Goal: Task Accomplishment & Management: Manage account settings

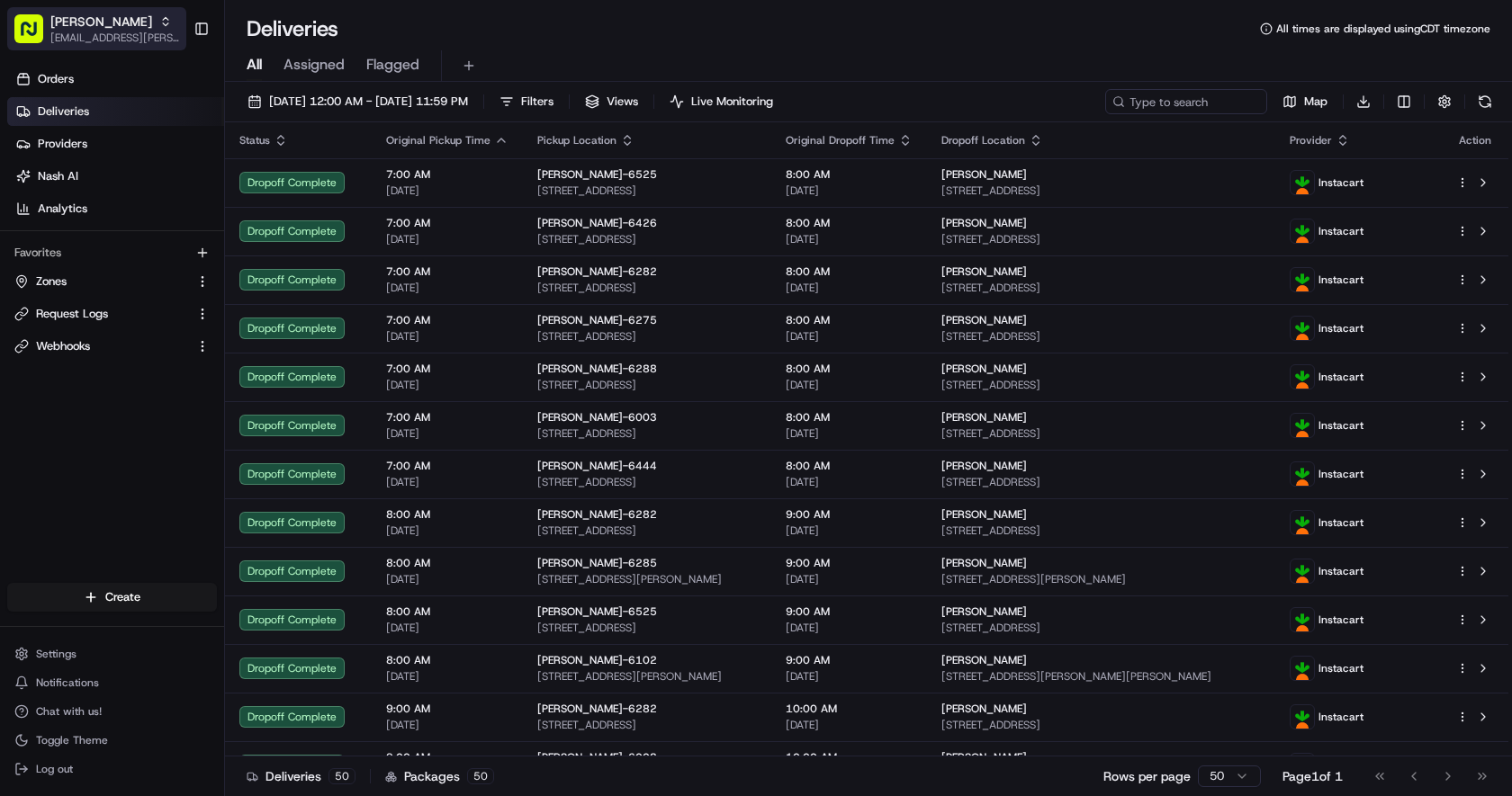
click at [86, 21] on span "[PERSON_NAME]" at bounding box center [101, 21] width 102 height 18
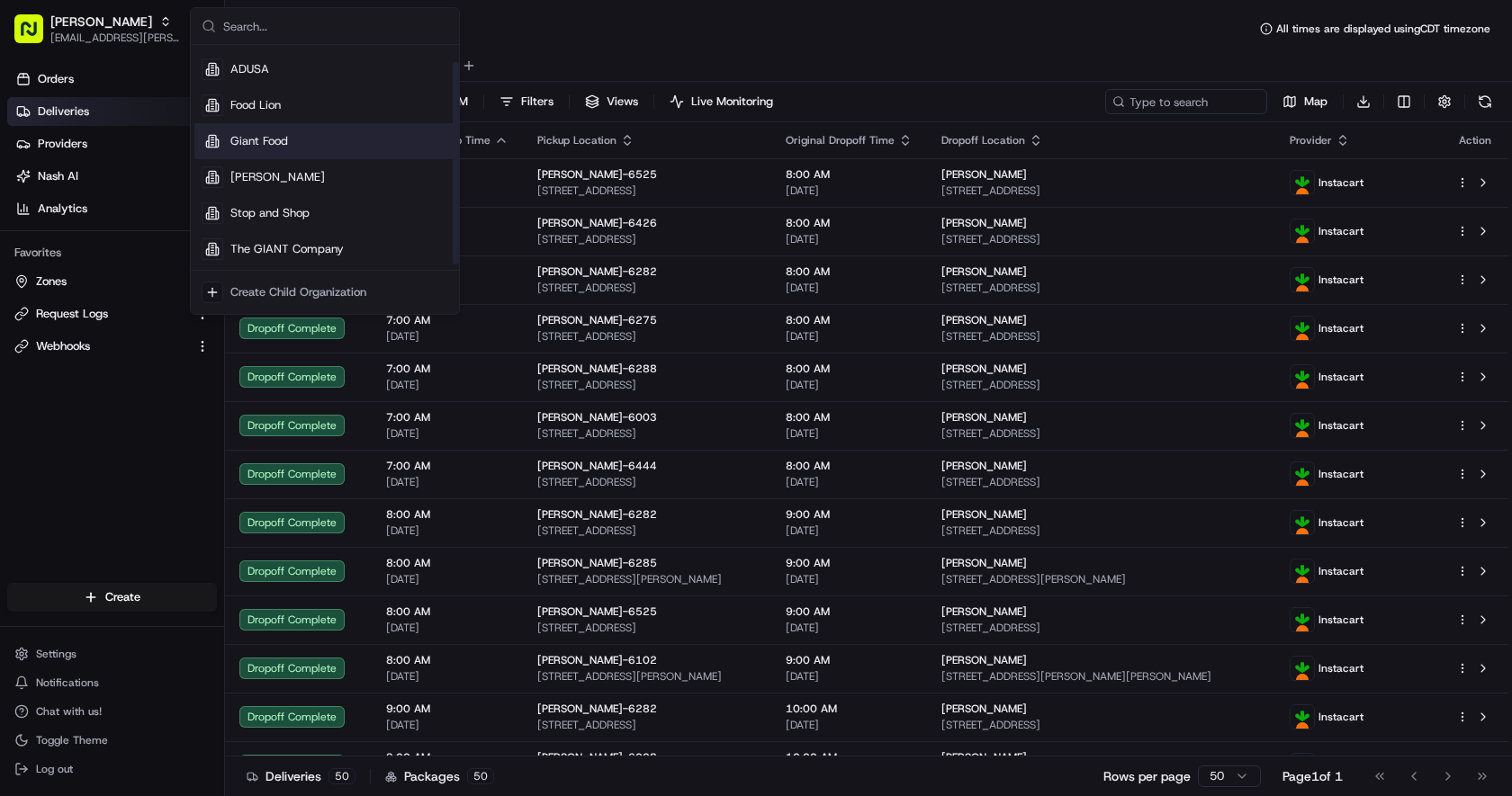
scroll to position [25, 0]
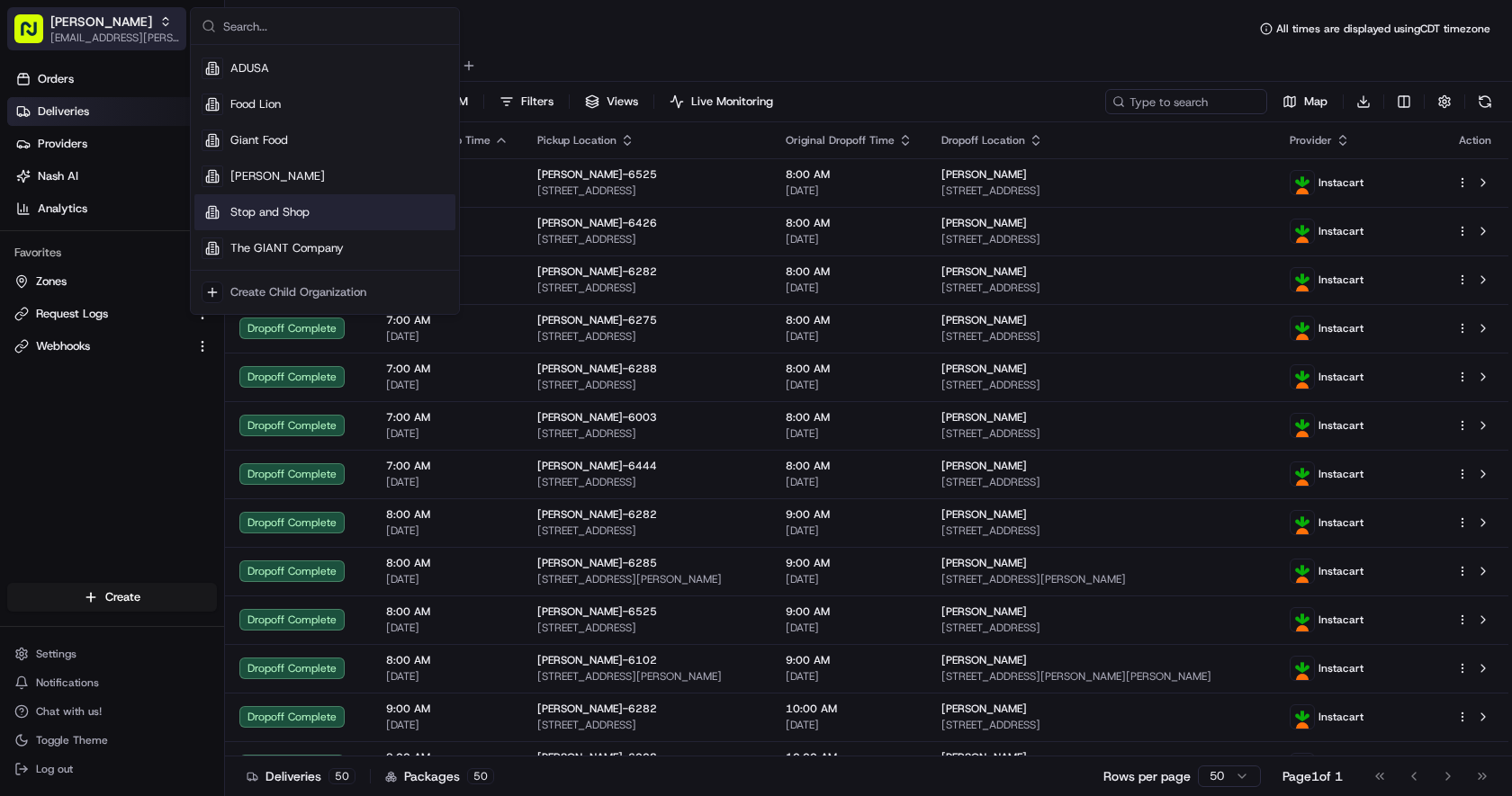
click at [86, 23] on span "[PERSON_NAME]" at bounding box center [101, 21] width 102 height 18
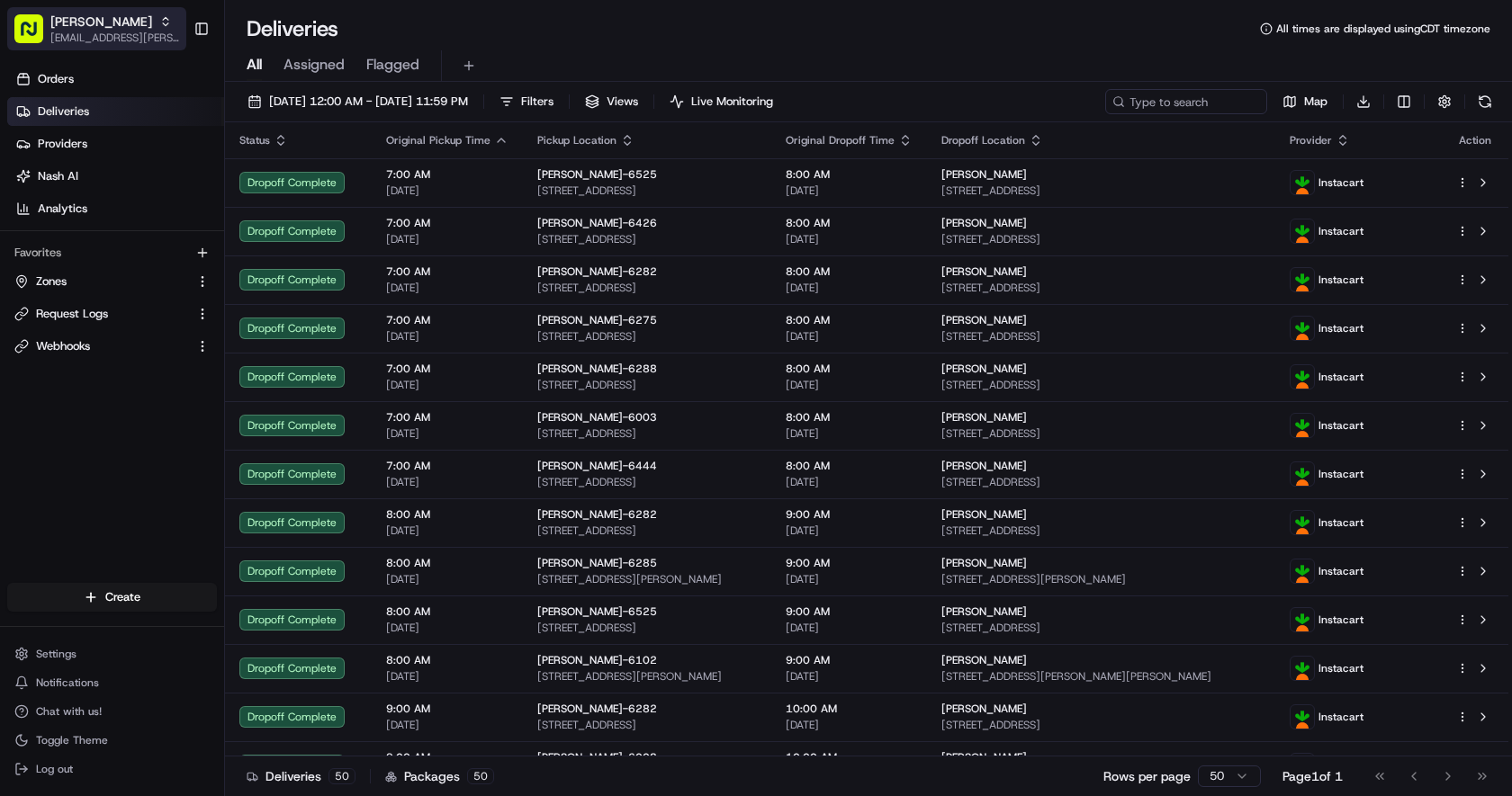
click at [159, 23] on icon "button" at bounding box center [165, 21] width 13 height 13
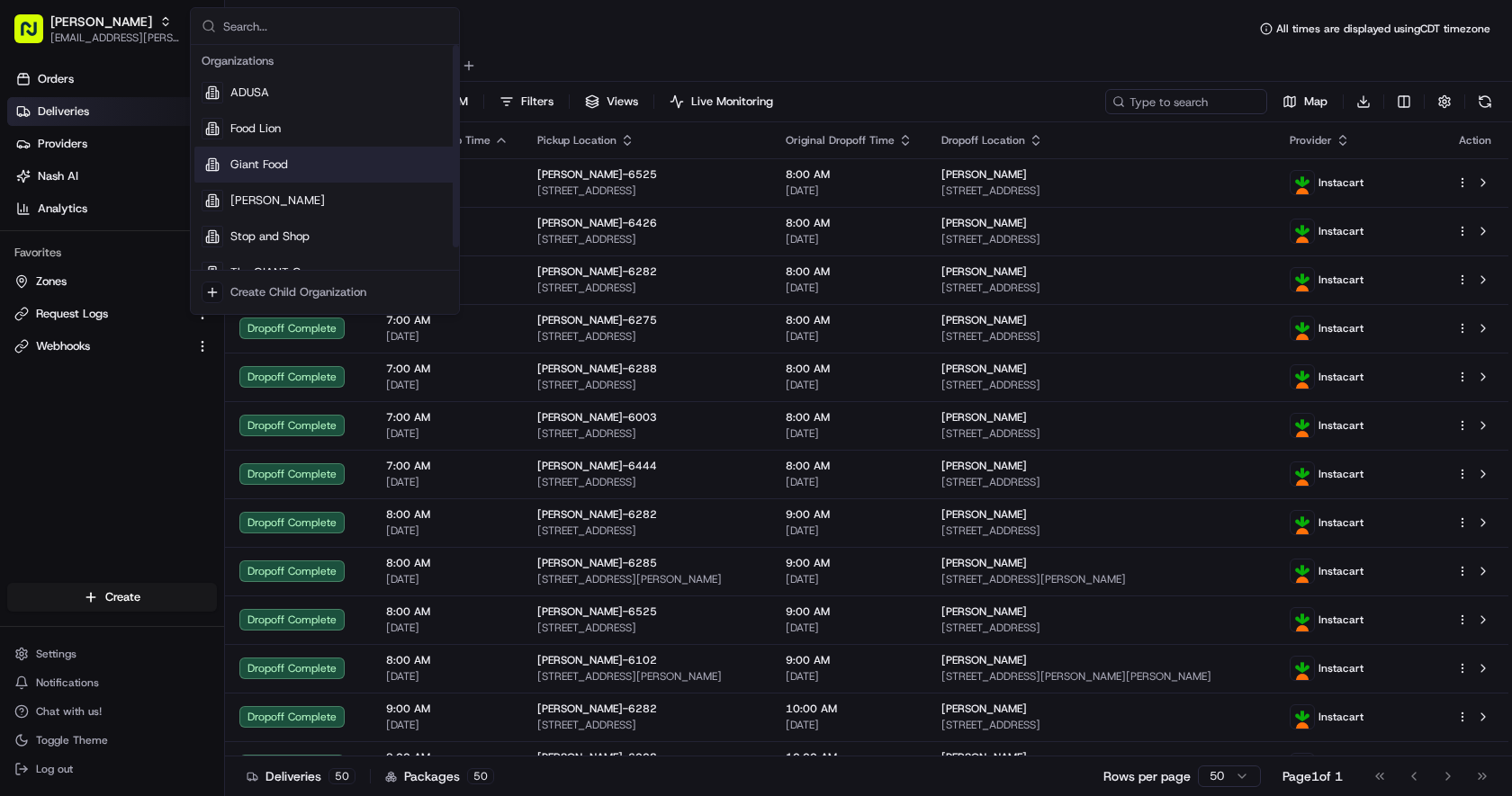
scroll to position [0, 0]
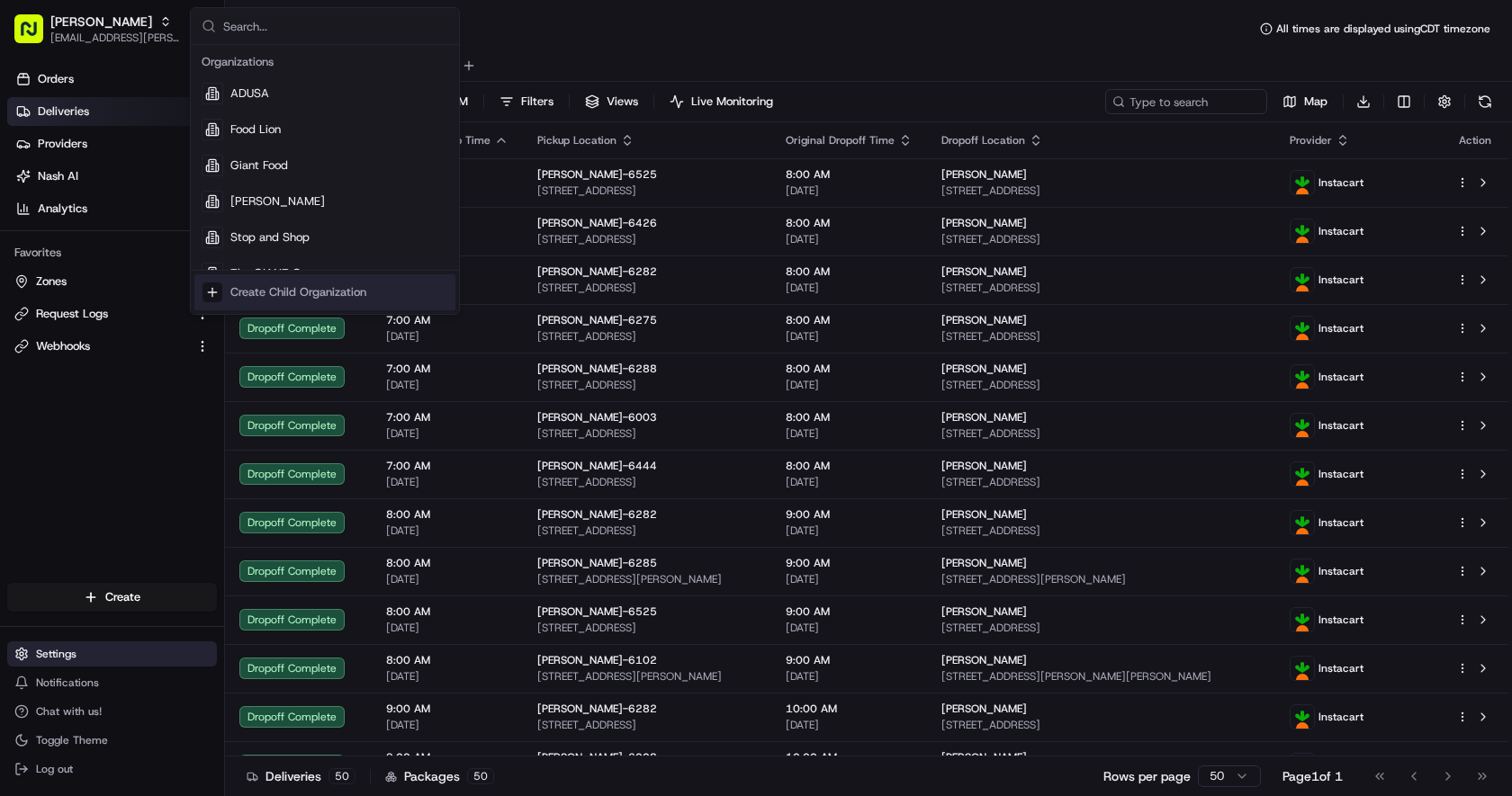
click at [120, 650] on button "Settings" at bounding box center [112, 655] width 210 height 25
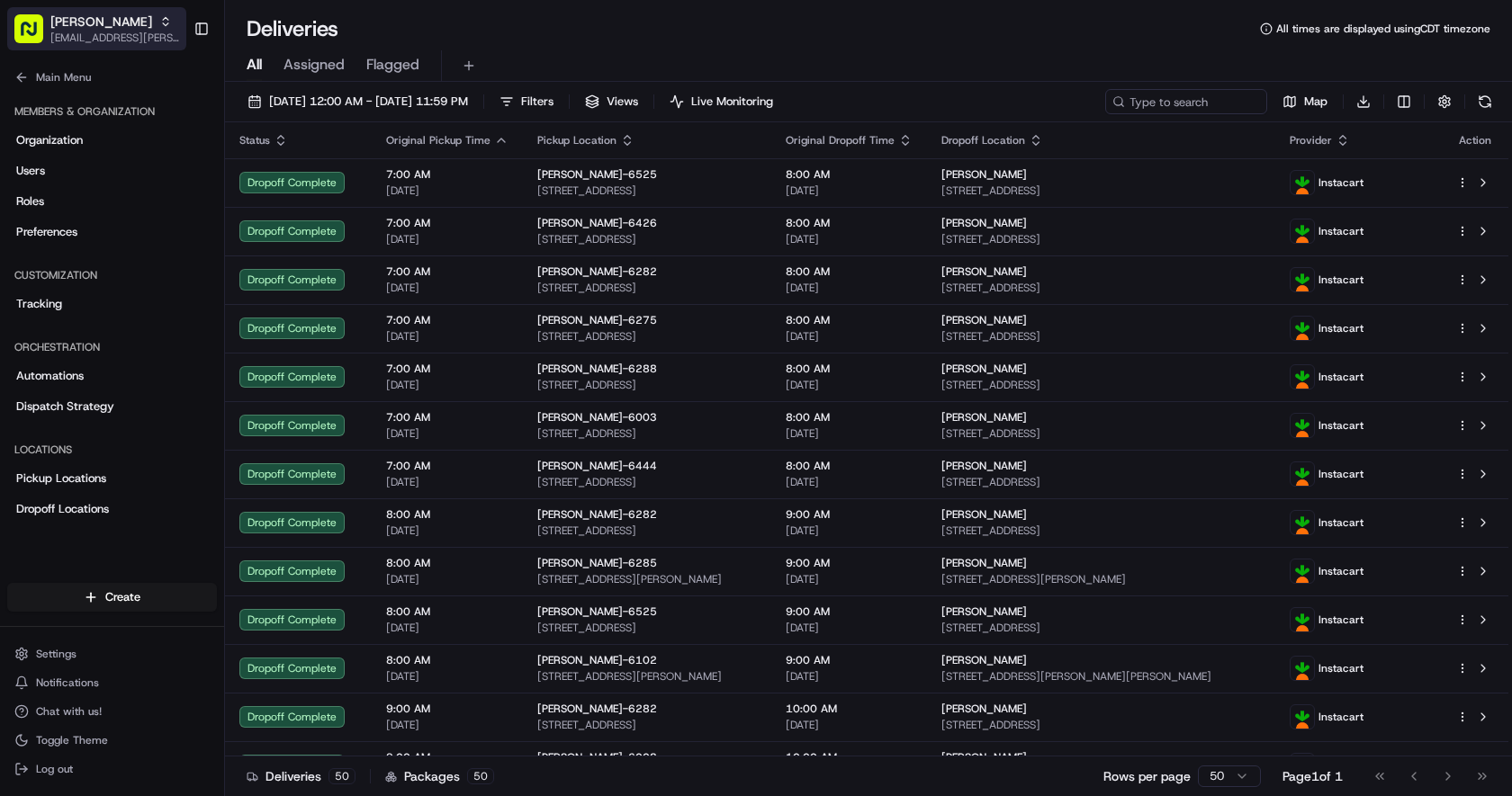
click at [159, 26] on icon "button" at bounding box center [165, 21] width 13 height 13
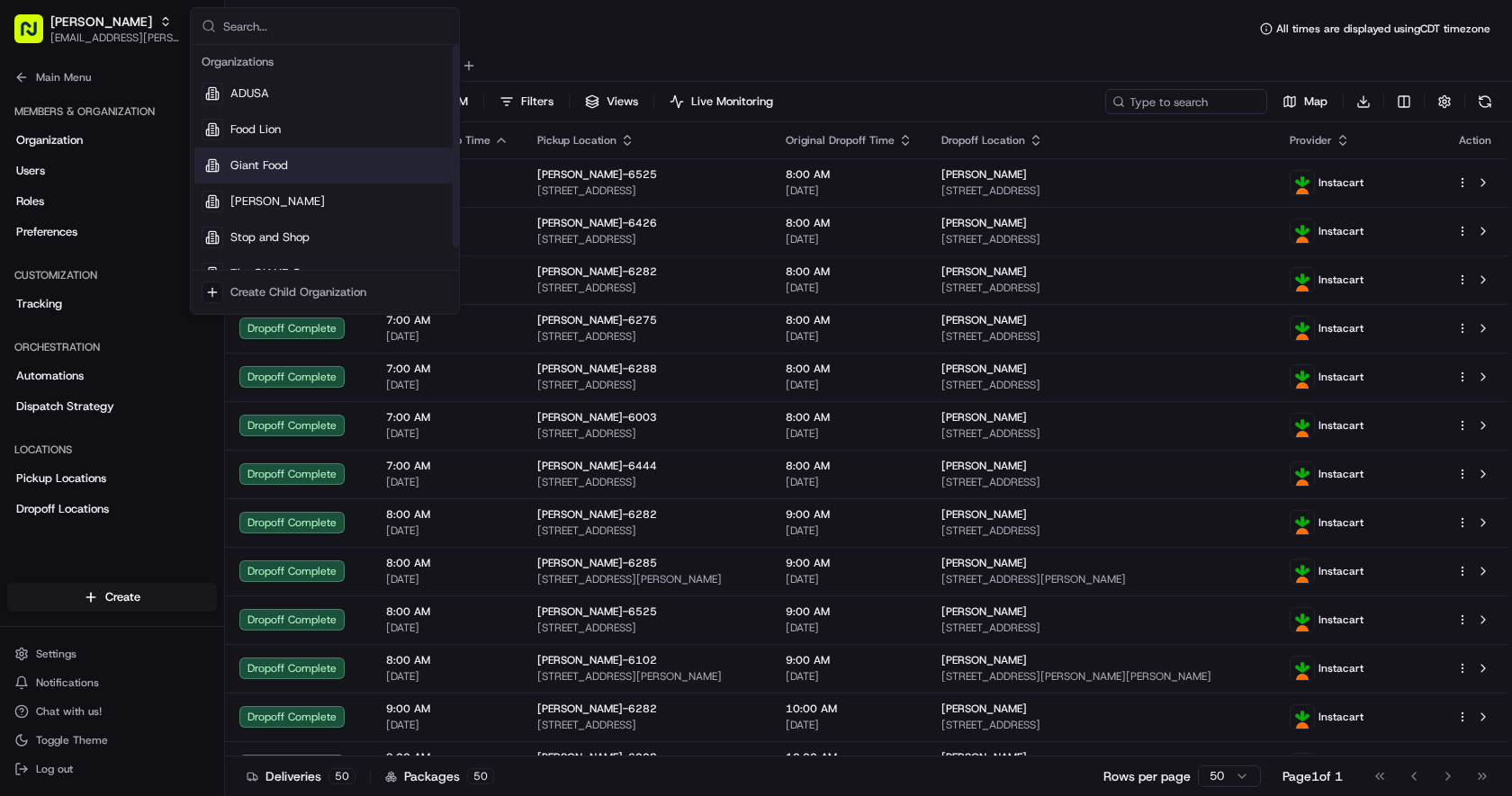
click at [283, 161] on span "Giant Food" at bounding box center [259, 166] width 58 height 16
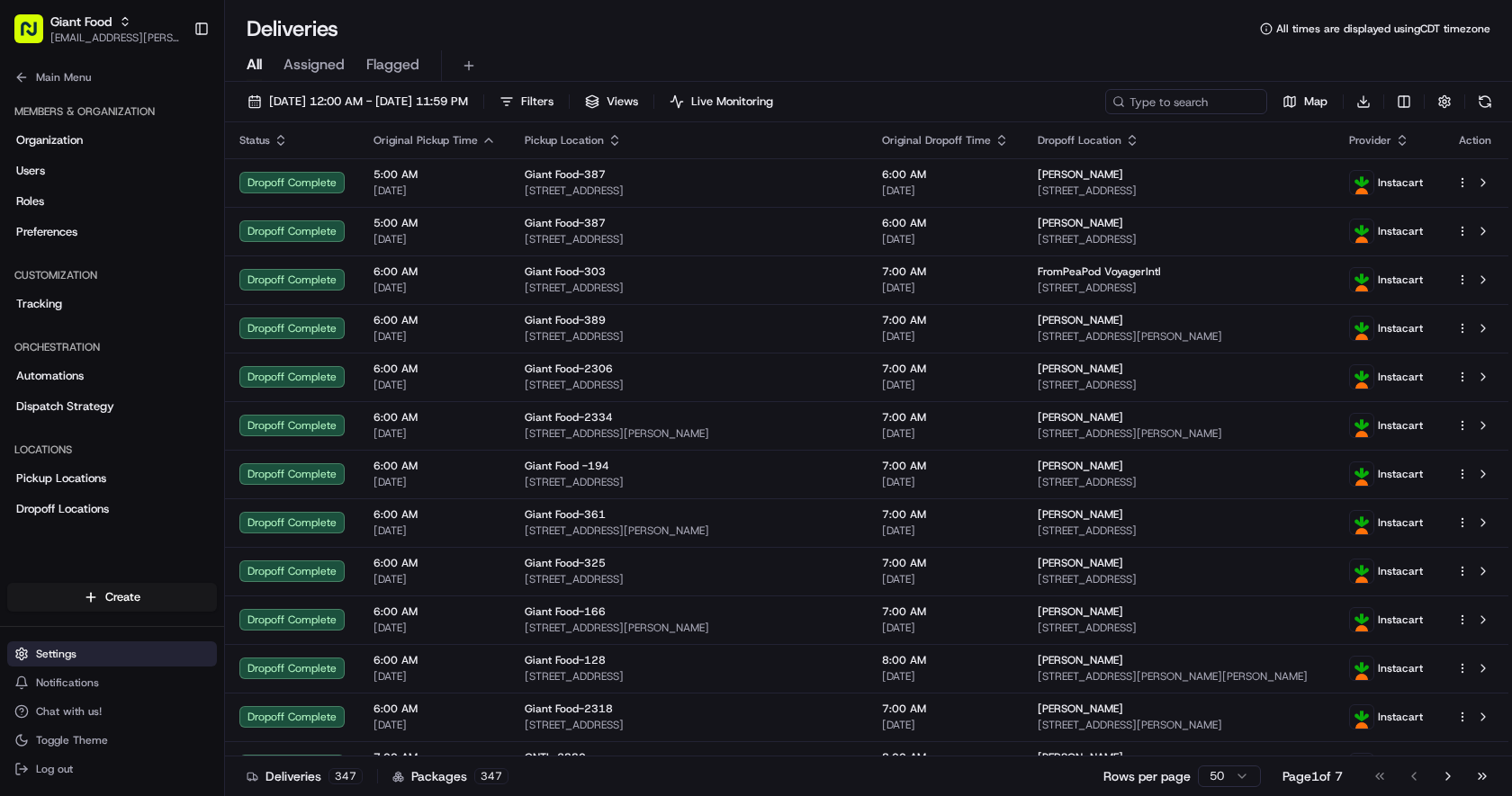
click at [87, 654] on button "Settings" at bounding box center [112, 655] width 210 height 25
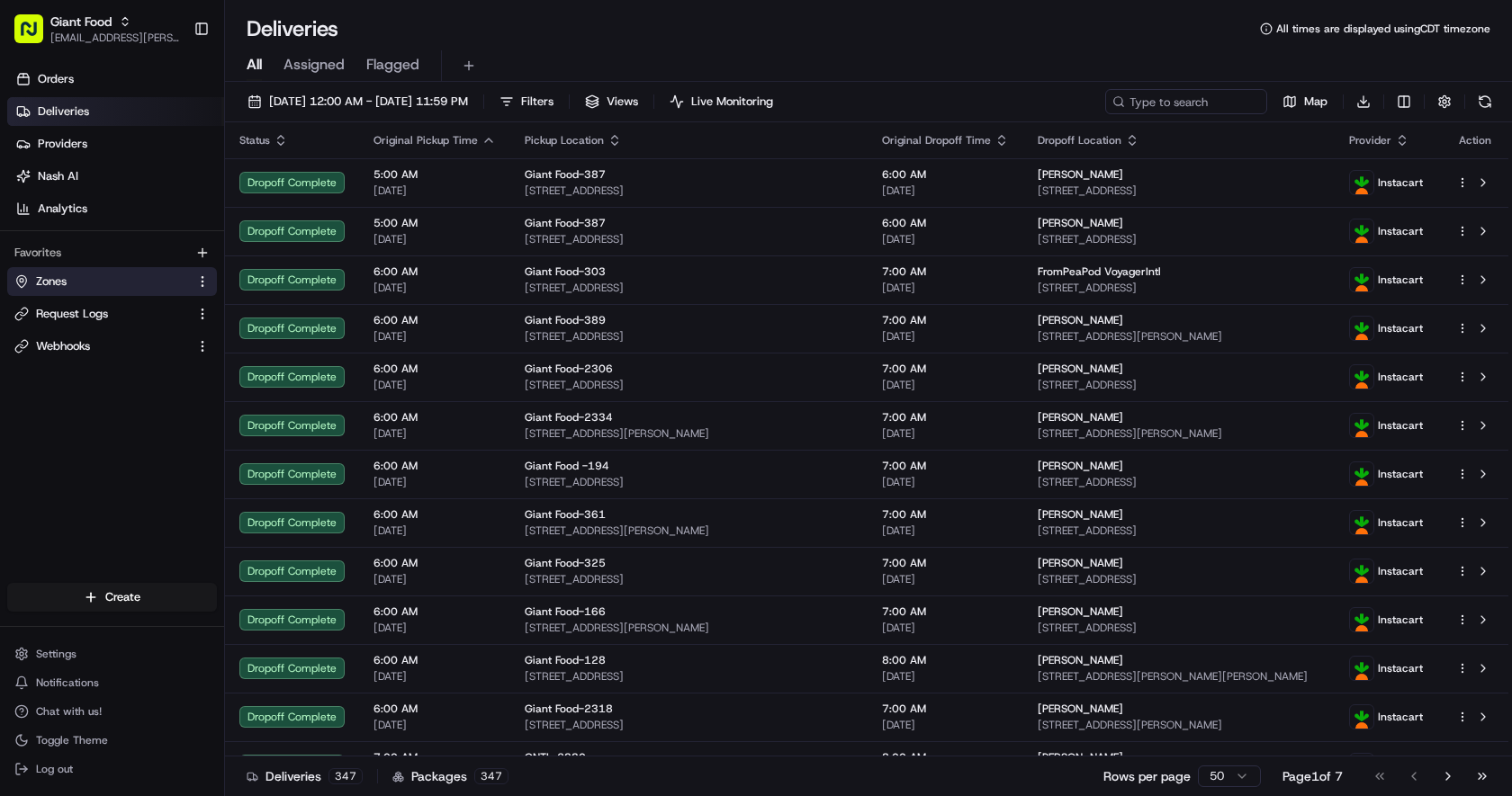
click at [53, 286] on span "Zones" at bounding box center [51, 281] width 31 height 16
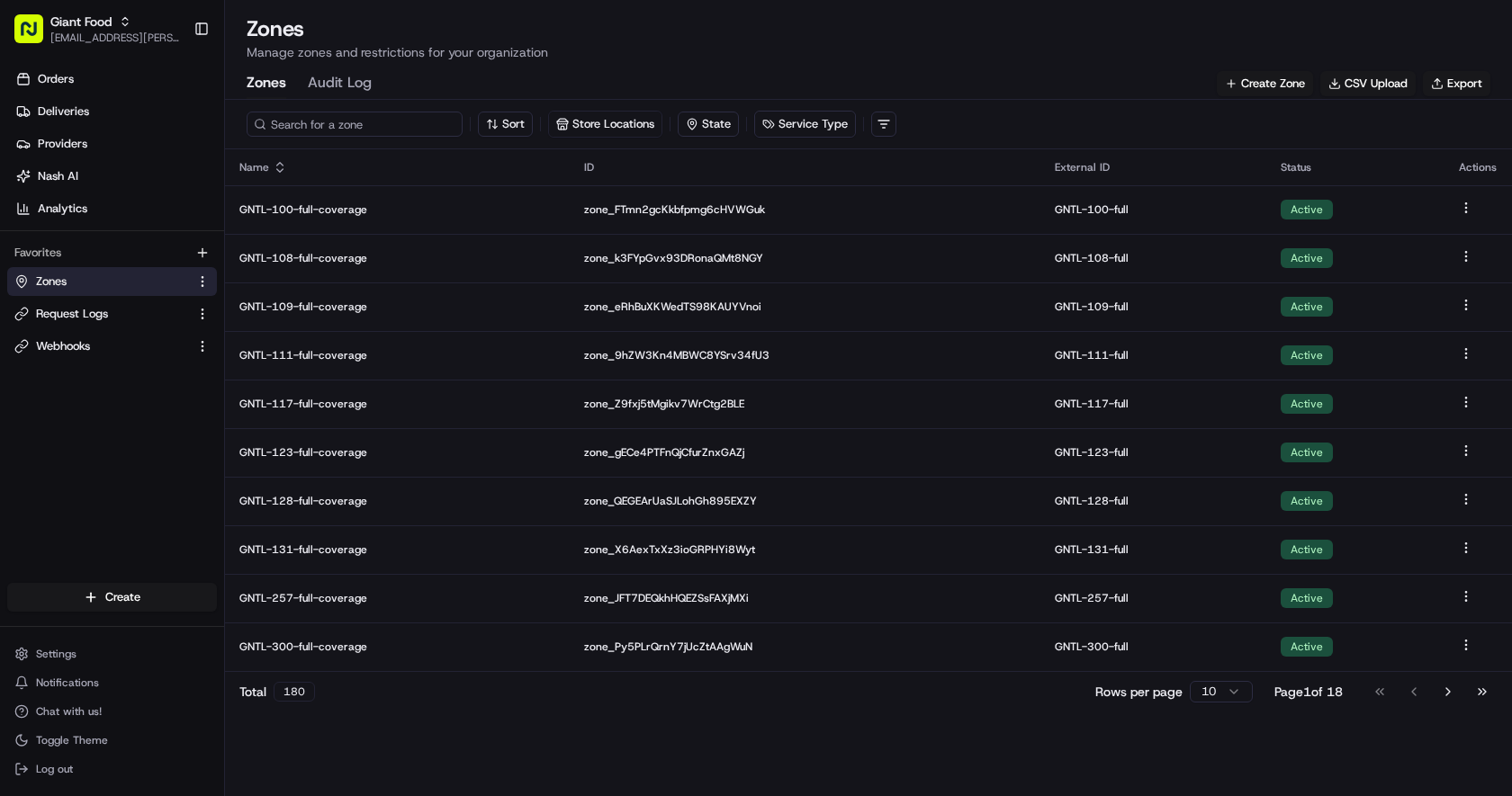
click at [347, 122] on input at bounding box center [354, 124] width 216 height 25
type input "2"
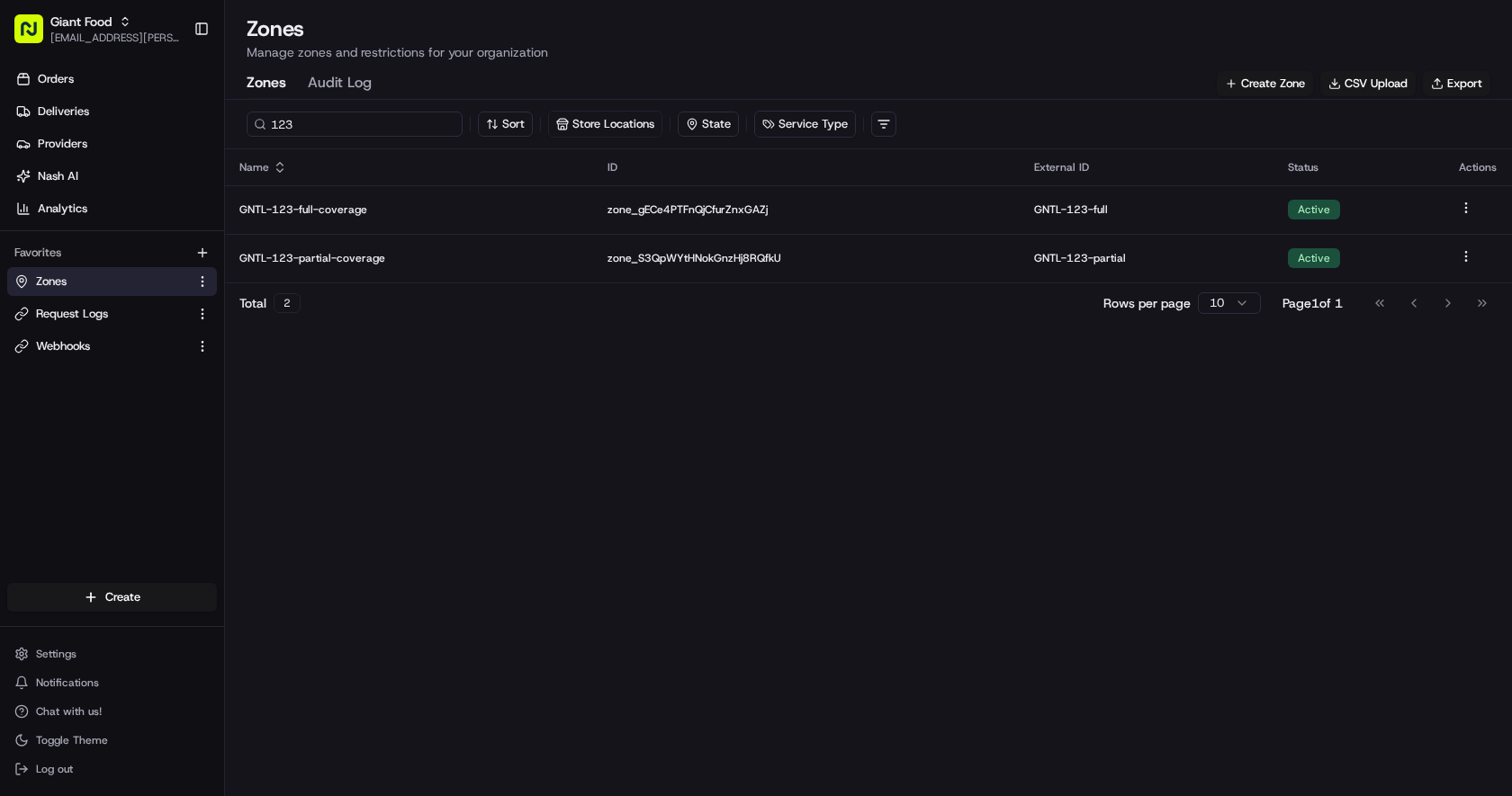
type input "123"
